Goal: Navigation & Orientation: Find specific page/section

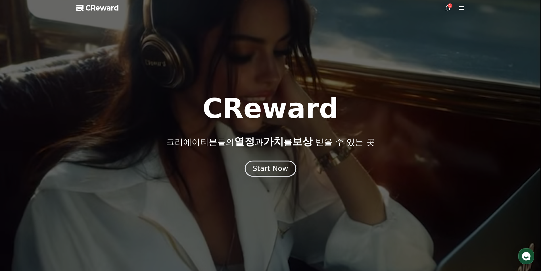
click at [267, 167] on div "Start Now" at bounding box center [270, 169] width 35 height 10
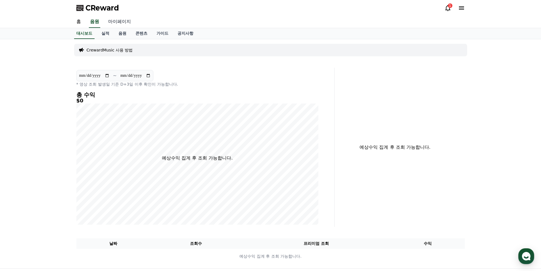
click at [122, 22] on link "마이페이지" at bounding box center [120, 22] width 32 height 12
select select "**********"
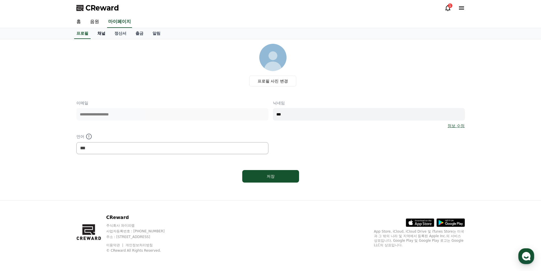
click at [103, 35] on link "채널" at bounding box center [101, 33] width 17 height 11
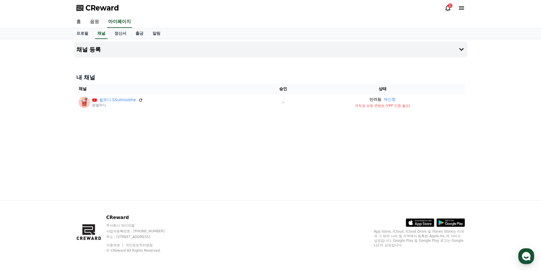
drag, startPoint x: 120, startPoint y: 102, endPoint x: 145, endPoint y: 72, distance: 38.4
click at [145, 72] on div "내 채널 채널 승인 상태 썰무디 SSulmoothe @썰무디 - 반려됨 재신청 저작권 보호 콘텐츠 (YPP 인증 필요)" at bounding box center [270, 91] width 393 height 41
click at [96, 49] on h4 "채널 등록" at bounding box center [88, 49] width 25 height 6
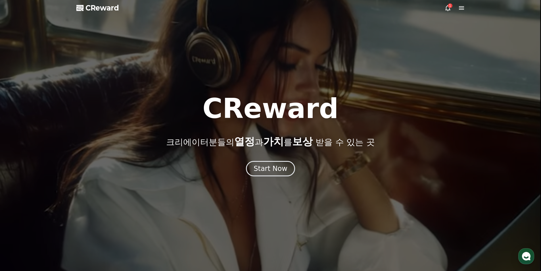
click at [460, 11] on icon at bounding box center [461, 8] width 7 height 7
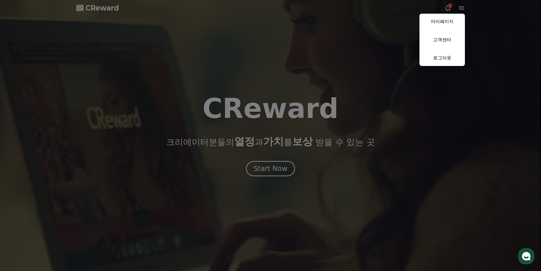
click at [451, 10] on button "close" at bounding box center [270, 135] width 541 height 271
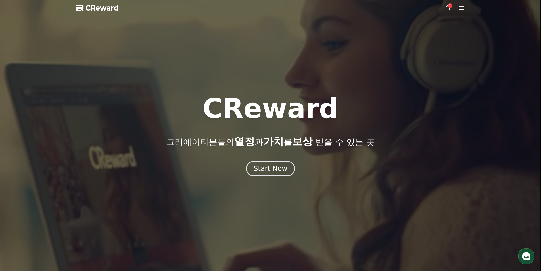
click at [449, 9] on icon at bounding box center [448, 8] width 7 height 7
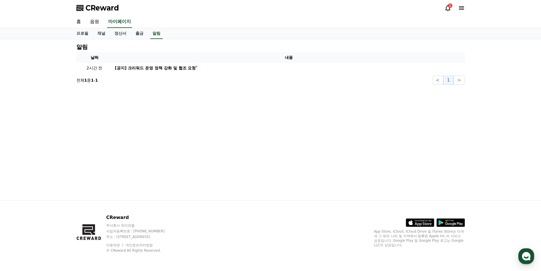
click at [447, 8] on icon at bounding box center [448, 8] width 5 height 6
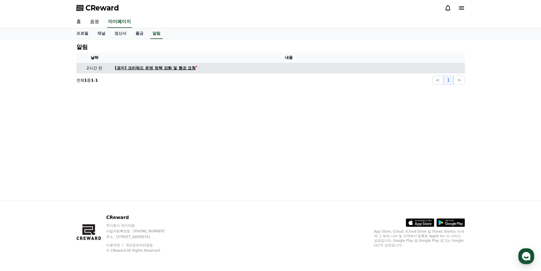
click at [172, 68] on div "[공지] 크리워드 운영 정책 강화 및 협조 요청" at bounding box center [155, 68] width 81 height 6
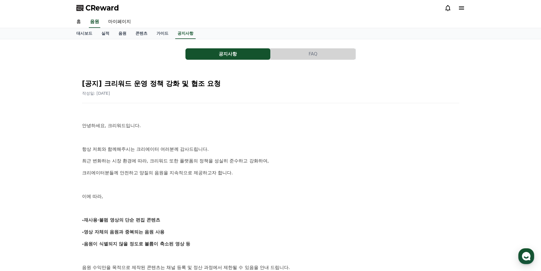
click at [462, 7] on icon at bounding box center [461, 7] width 5 height 3
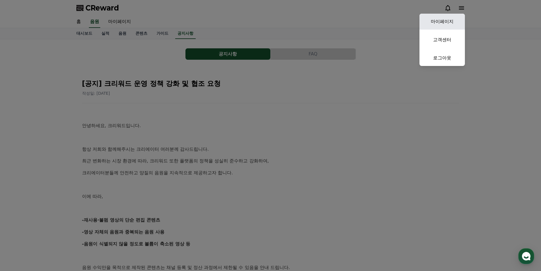
click at [453, 24] on link "마이페이지" at bounding box center [442, 22] width 45 height 16
select select "**********"
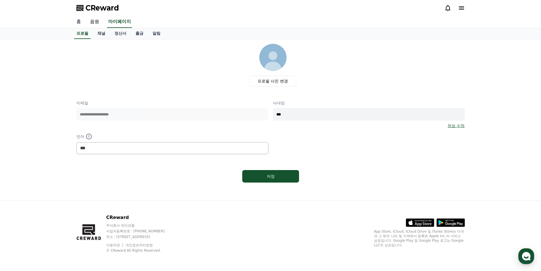
click at [82, 23] on link "홈" at bounding box center [79, 22] width 14 height 12
